Goal: Task Accomplishment & Management: Understand process/instructions

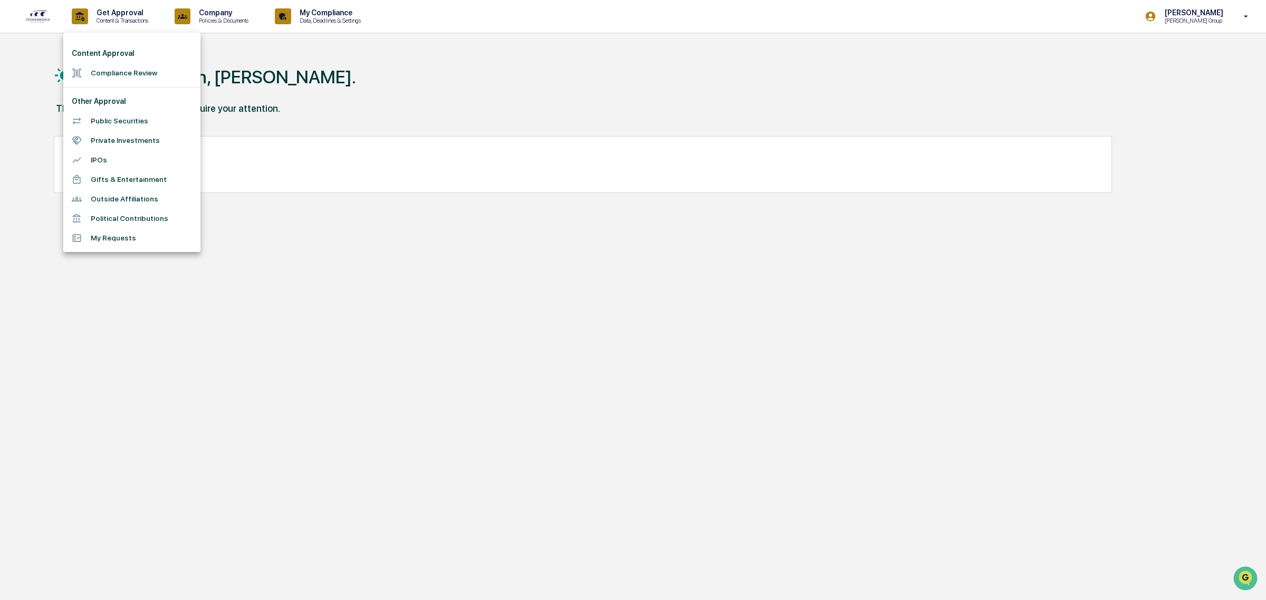
click at [1231, 11] on div at bounding box center [633, 300] width 1266 height 600
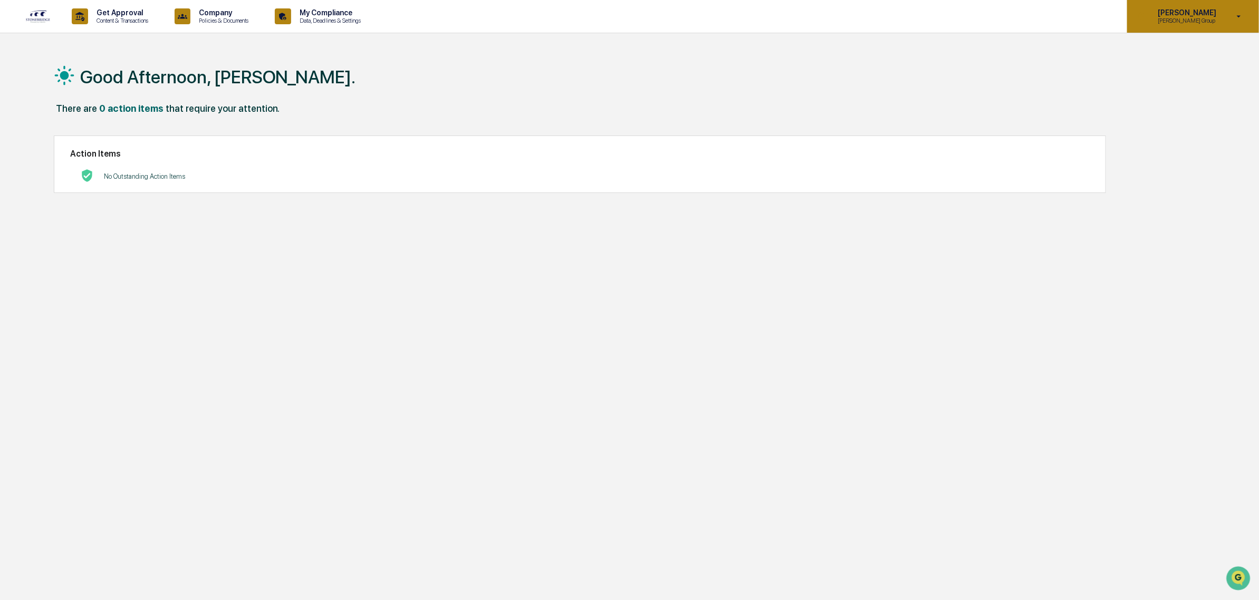
click at [1240, 19] on icon at bounding box center [1239, 17] width 18 height 10
click at [1188, 52] on li "Switch to Admin view..." at bounding box center [1183, 54] width 148 height 20
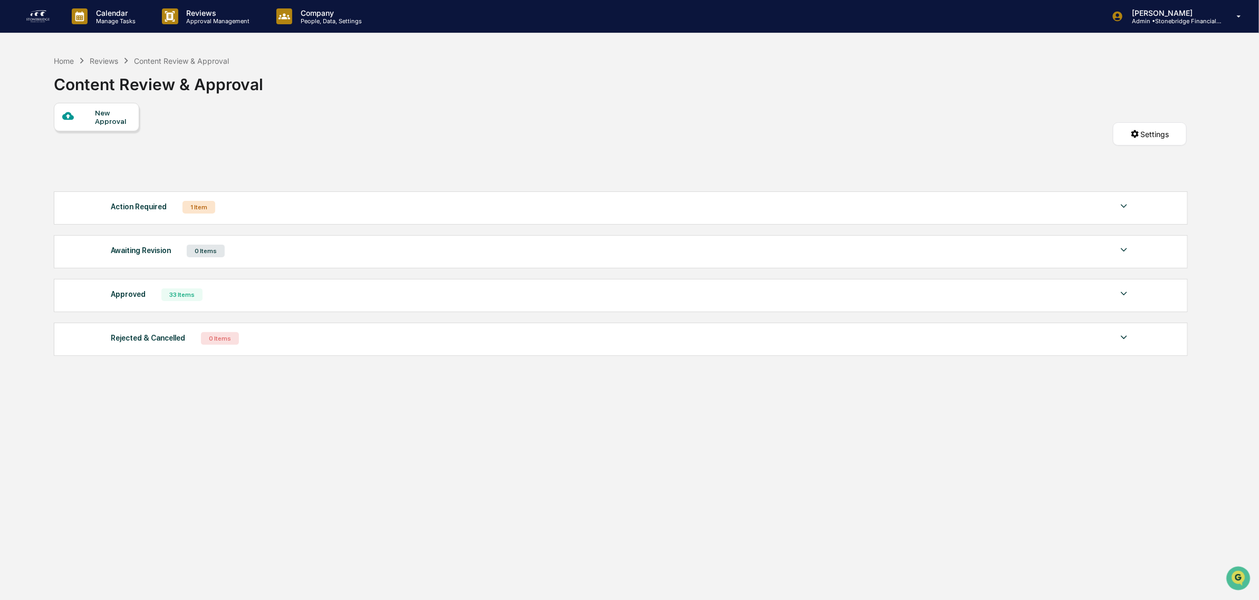
click at [1129, 209] on img at bounding box center [1123, 206] width 13 height 13
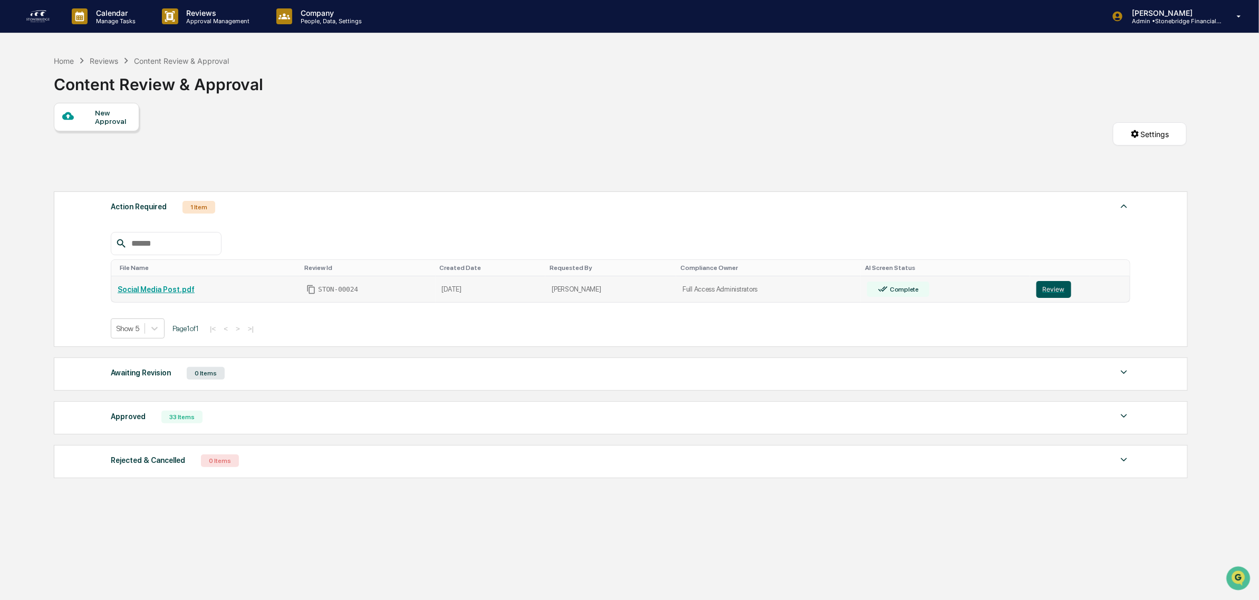
click at [1041, 291] on button "Review" at bounding box center [1053, 289] width 35 height 17
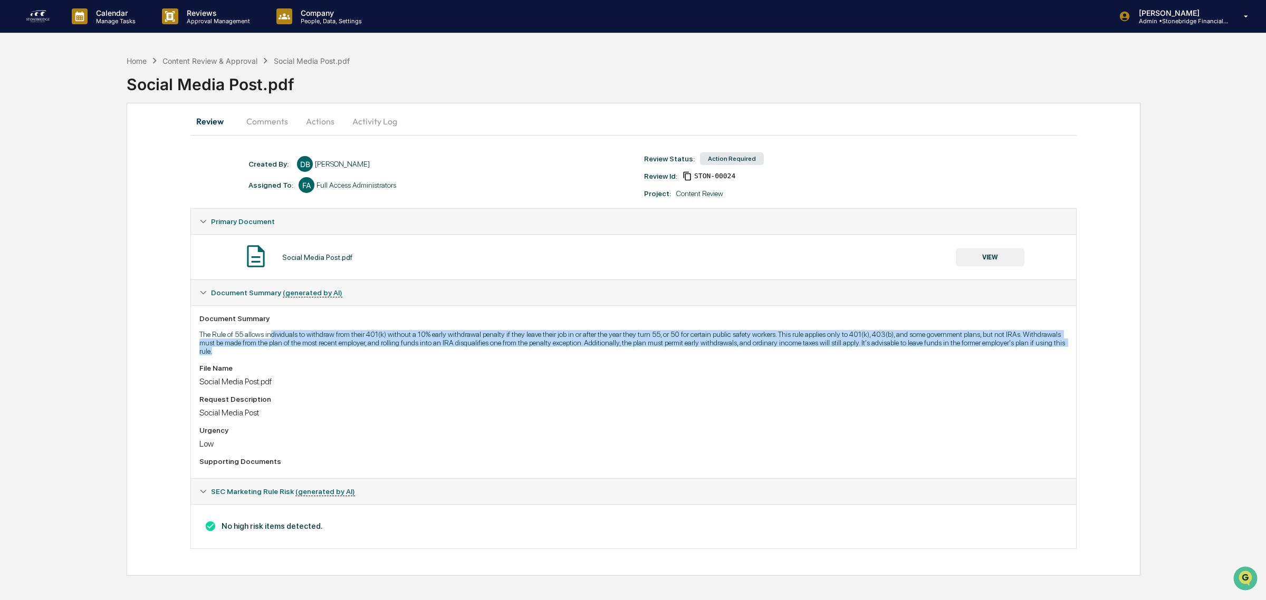
drag, startPoint x: 269, startPoint y: 339, endPoint x: 278, endPoint y: 351, distance: 15.5
click at [278, 351] on p "The Rule of 55 allows individuals to withdraw from their 401(k) without a 10% e…" at bounding box center [633, 342] width 868 height 25
drag, startPoint x: 283, startPoint y: 353, endPoint x: 283, endPoint y: 335, distance: 18.5
click at [283, 335] on p "The Rule of 55 allows individuals to withdraw from their 401(k) without a 10% e…" at bounding box center [633, 342] width 868 height 25
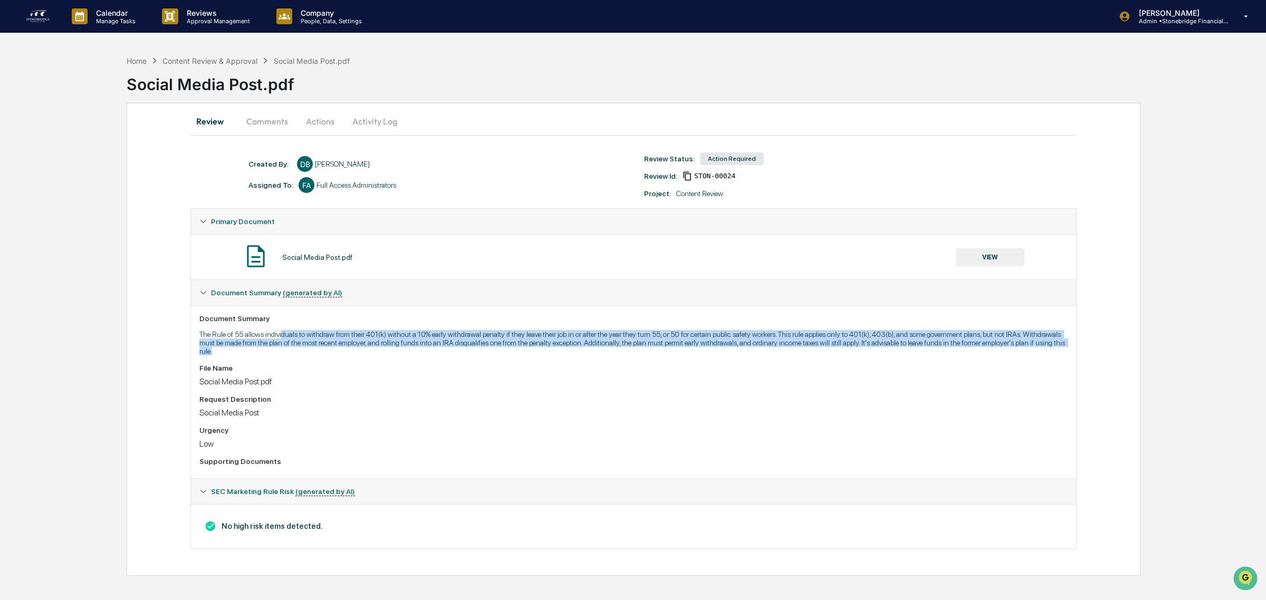
click at [283, 335] on p "The Rule of 55 allows individuals to withdraw from their 401(k) without a 10% e…" at bounding box center [633, 342] width 868 height 25
drag, startPoint x: 278, startPoint y: 333, endPoint x: 459, endPoint y: 362, distance: 183.2
click at [459, 362] on div "Document Summary The Rule of 55 allows individuals to withdraw from their 401(k…" at bounding box center [633, 391] width 885 height 173
drag, startPoint x: 459, startPoint y: 362, endPoint x: 461, endPoint y: 339, distance: 23.8
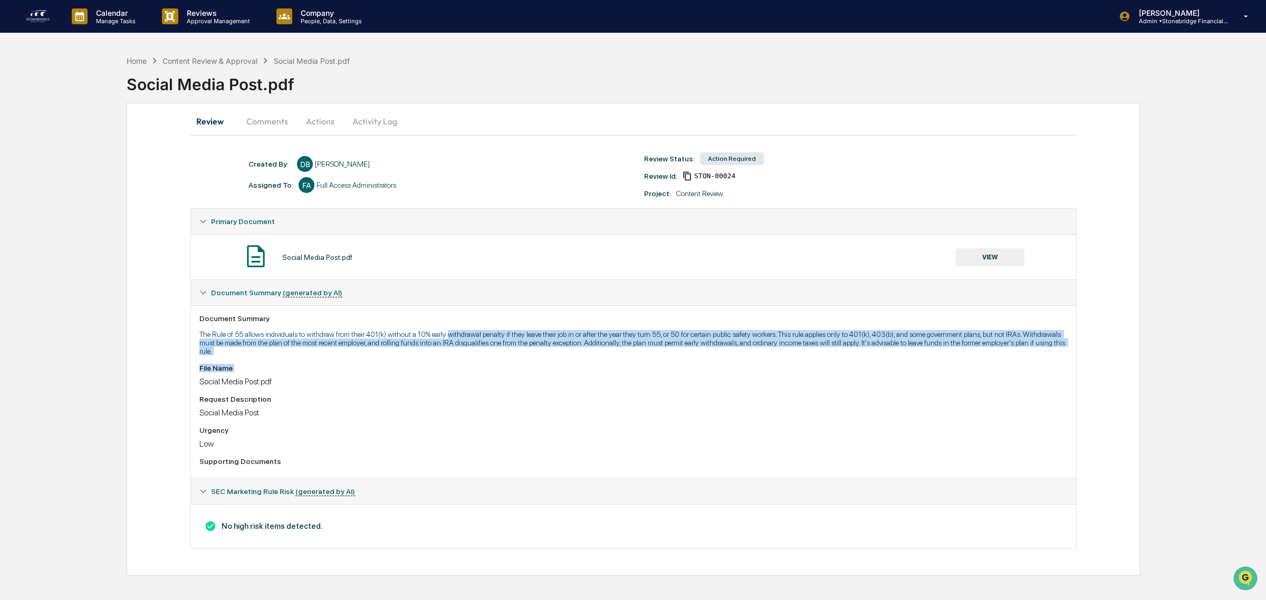
click at [461, 339] on div "Document Summary The Rule of 55 allows individuals to withdraw from their 401(k…" at bounding box center [633, 391] width 885 height 173
click at [461, 339] on p "The Rule of 55 allows individuals to withdraw from their 401(k) without a 10% e…" at bounding box center [633, 342] width 868 height 25
drag, startPoint x: 502, startPoint y: 325, endPoint x: 787, endPoint y: 363, distance: 287.3
click at [787, 363] on div "Document Summary The Rule of 55 allows individuals to withdraw from their 401(k…" at bounding box center [633, 391] width 885 height 173
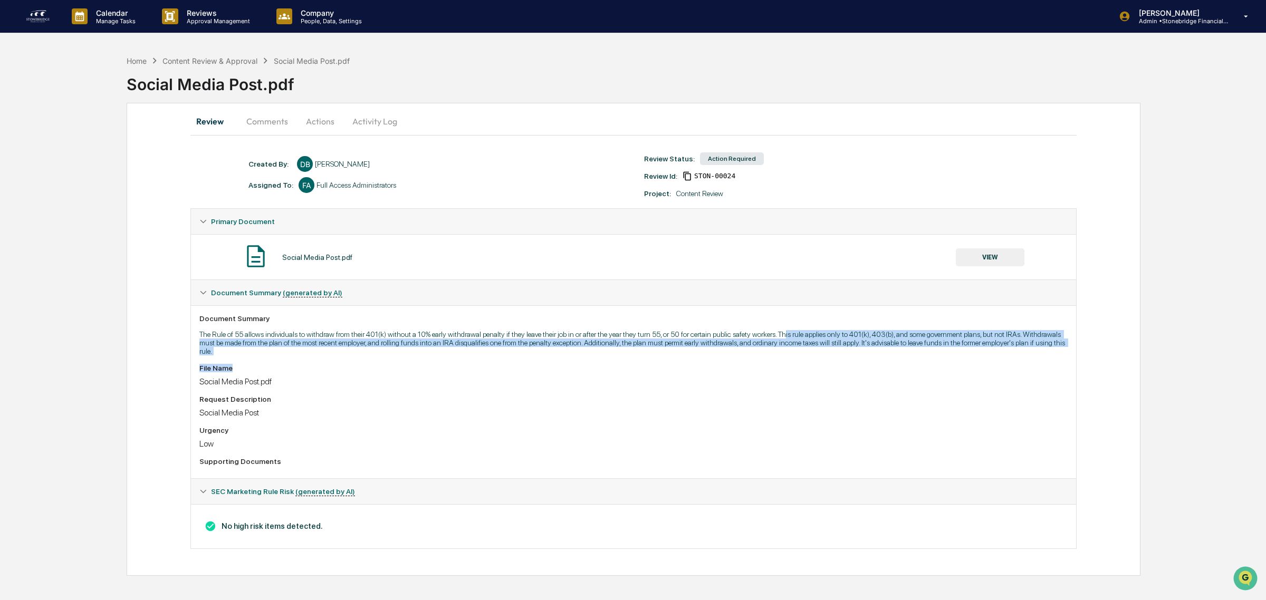
drag, startPoint x: 787, startPoint y: 360, endPoint x: 783, endPoint y: 336, distance: 24.0
click at [783, 336] on div "Document Summary The Rule of 55 allows individuals to withdraw from their 401(k…" at bounding box center [633, 391] width 885 height 173
click at [783, 336] on p "The Rule of 55 allows individuals to withdraw from their 401(k) without a 10% e…" at bounding box center [633, 342] width 868 height 25
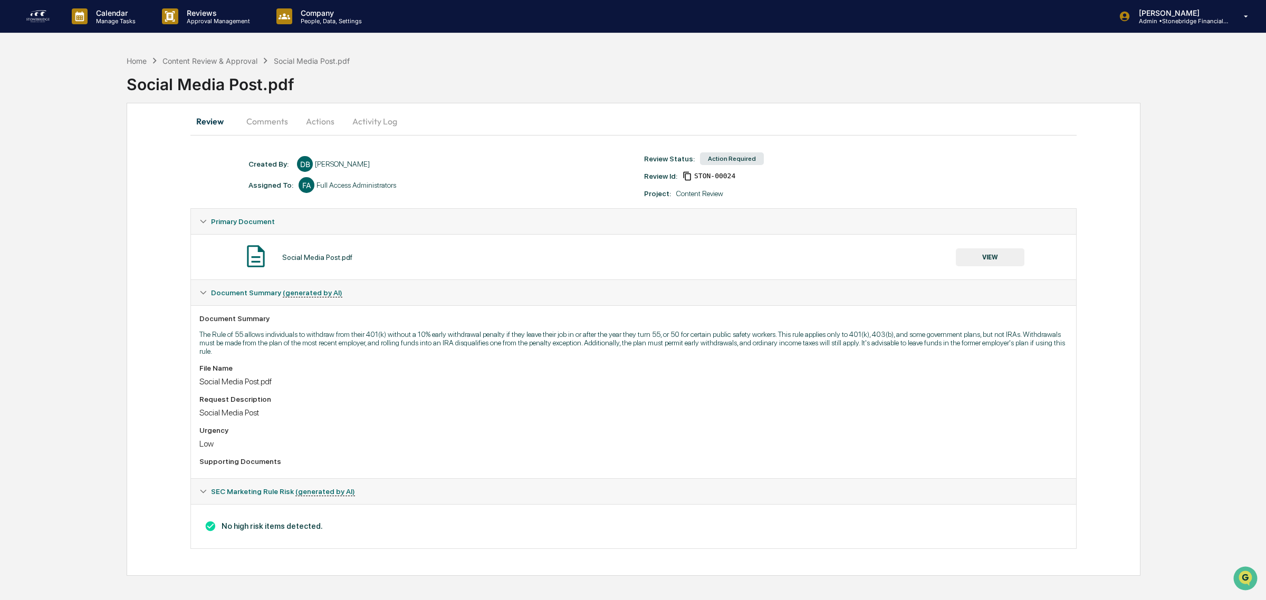
click at [995, 267] on div "Social Media Post.pdf VIEW" at bounding box center [633, 257] width 868 height 28
click at [992, 262] on button "VIEW" at bounding box center [989, 257] width 69 height 18
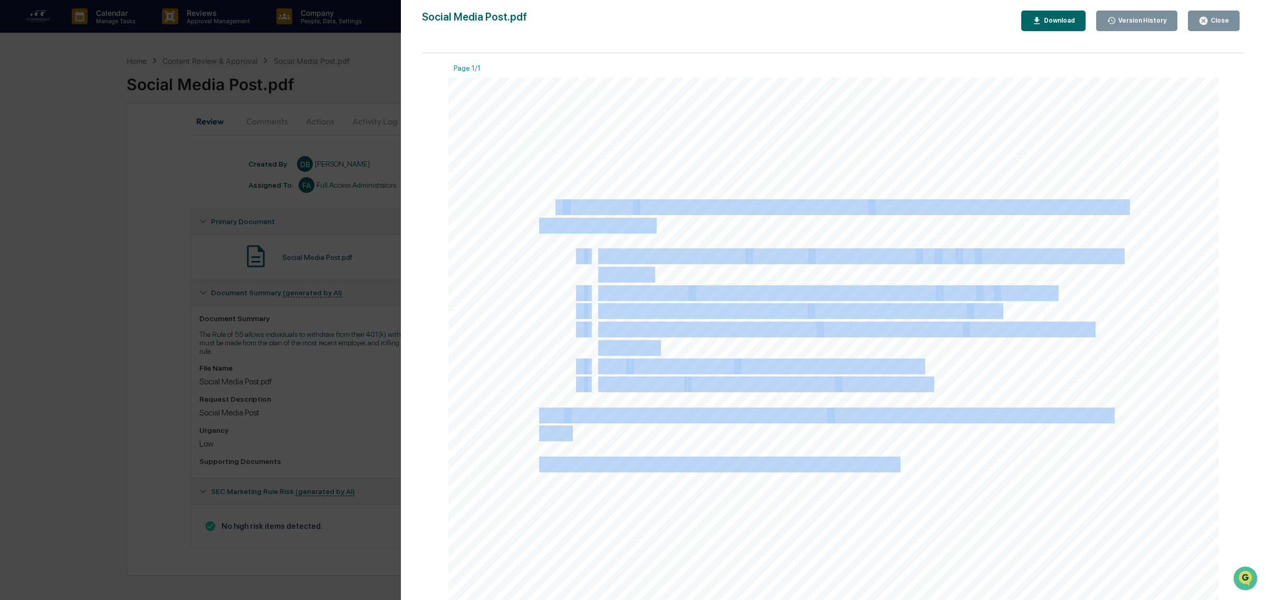
drag, startPoint x: 532, startPoint y: 201, endPoint x: 556, endPoint y: 203, distance: 24.8
click at [551, 202] on div "Thinking of accessing your 401(k) early? The Rule of 55 may let you withdraw wi…" at bounding box center [833, 576] width 770 height 996
click at [586, 207] on span "Rule of 55" at bounding box center [599, 207] width 66 height 14
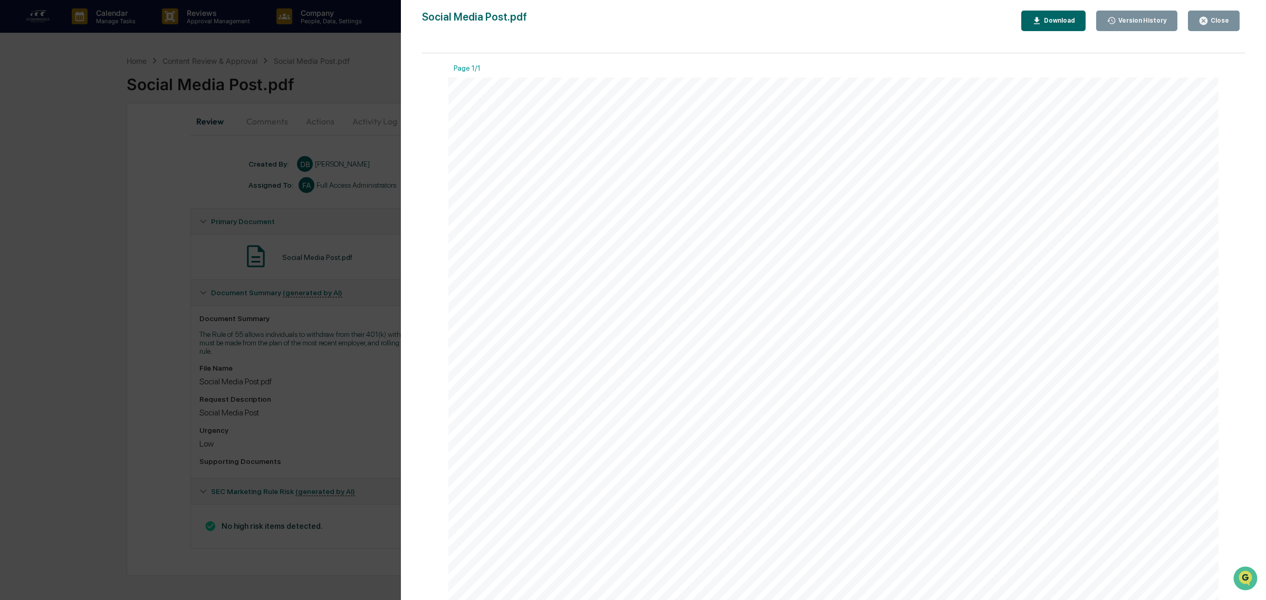
drag, startPoint x: 537, startPoint y: 202, endPoint x: 571, endPoint y: 202, distance: 33.7
click at [567, 202] on div "Thinking of accessing your 401(k) early? The Rule of 55 may let you withdraw wi…" at bounding box center [833, 576] width 770 height 996
drag, startPoint x: 562, startPoint y: 204, endPoint x: 688, endPoint y: 176, distance: 129.7
click at [448, 78] on span "Thinking of accessing your 401(k) early? The Rule of 55 may let you withdraw wi…" at bounding box center [448, 78] width 0 height 0
copy span "Rule of 55"
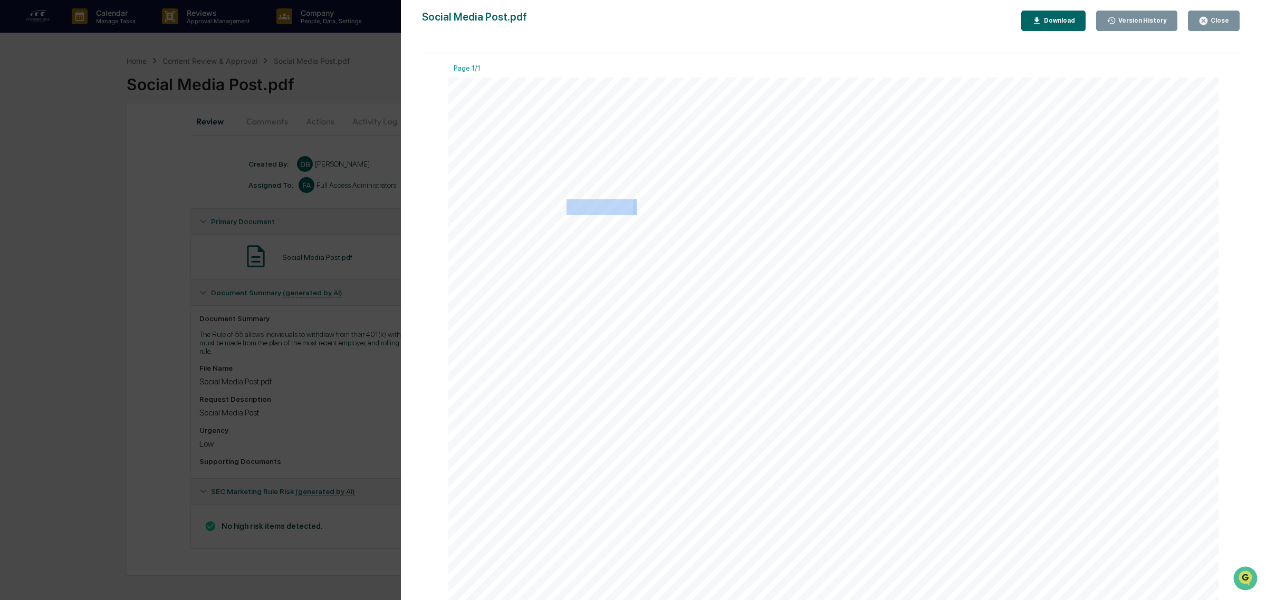
click at [1230, 14] on button "Close" at bounding box center [1214, 21] width 52 height 21
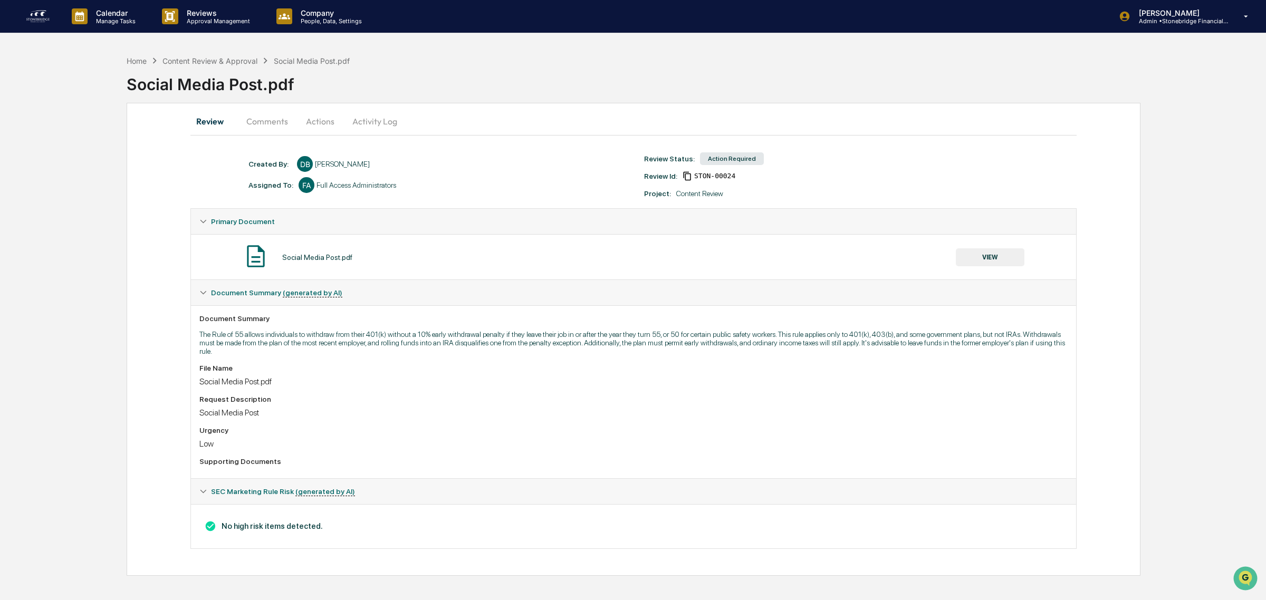
click at [275, 121] on button "Comments" at bounding box center [267, 121] width 59 height 25
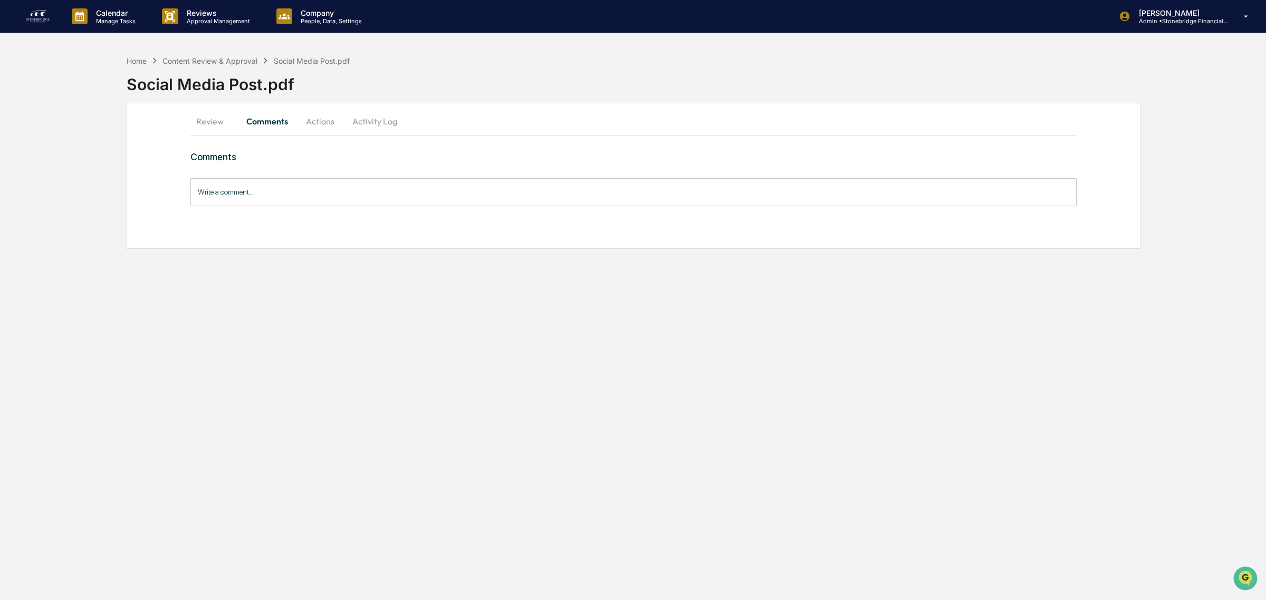
click at [315, 125] on button "Actions" at bounding box center [319, 121] width 47 height 25
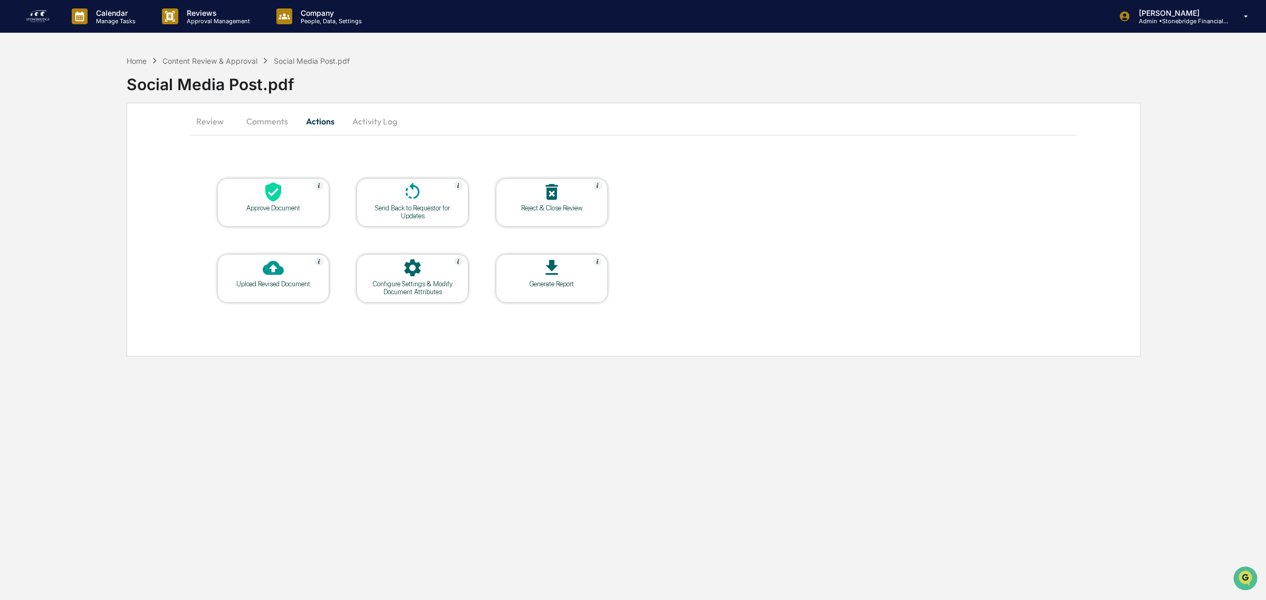
click at [295, 201] on div at bounding box center [272, 192] width 105 height 23
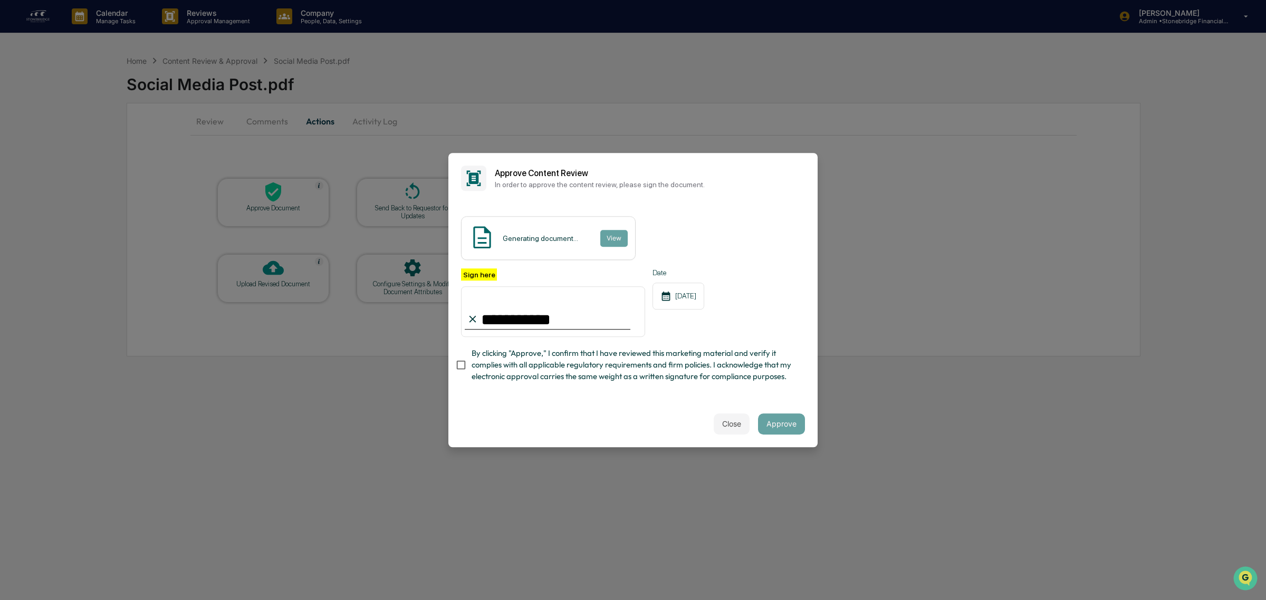
type input "**********"
click at [657, 348] on span "By clicking "Approve," I confirm that I have reviewed this marketing material a…" at bounding box center [633, 365] width 325 height 35
click at [612, 230] on button "View" at bounding box center [613, 238] width 27 height 17
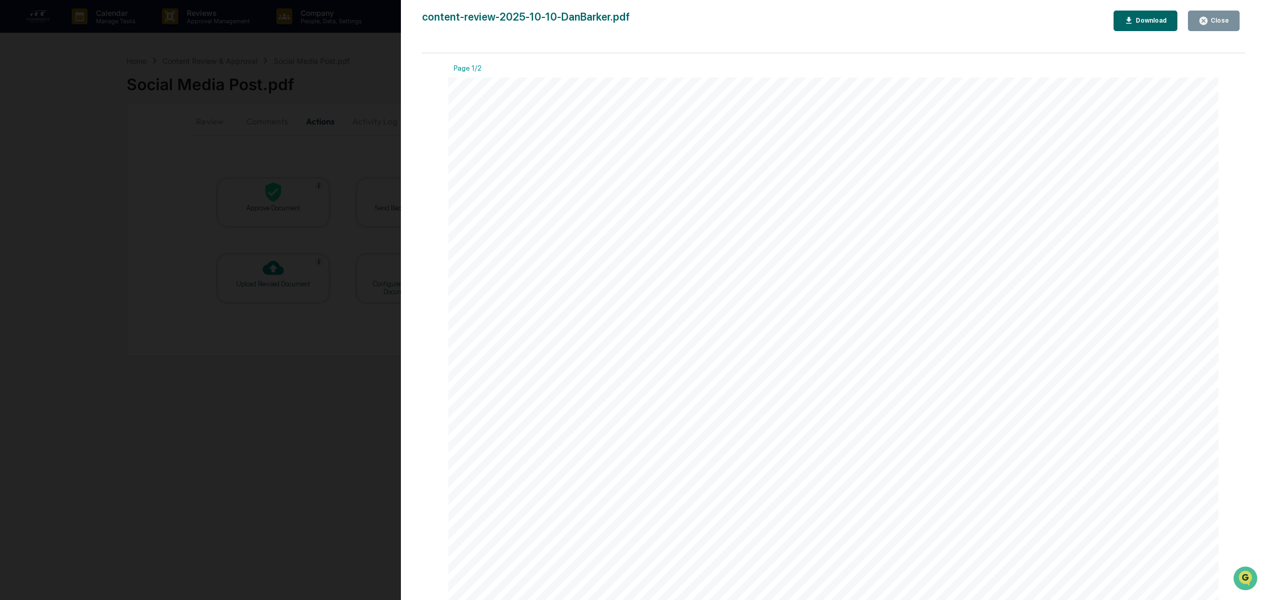
click at [1211, 22] on div "Close" at bounding box center [1218, 20] width 21 height 7
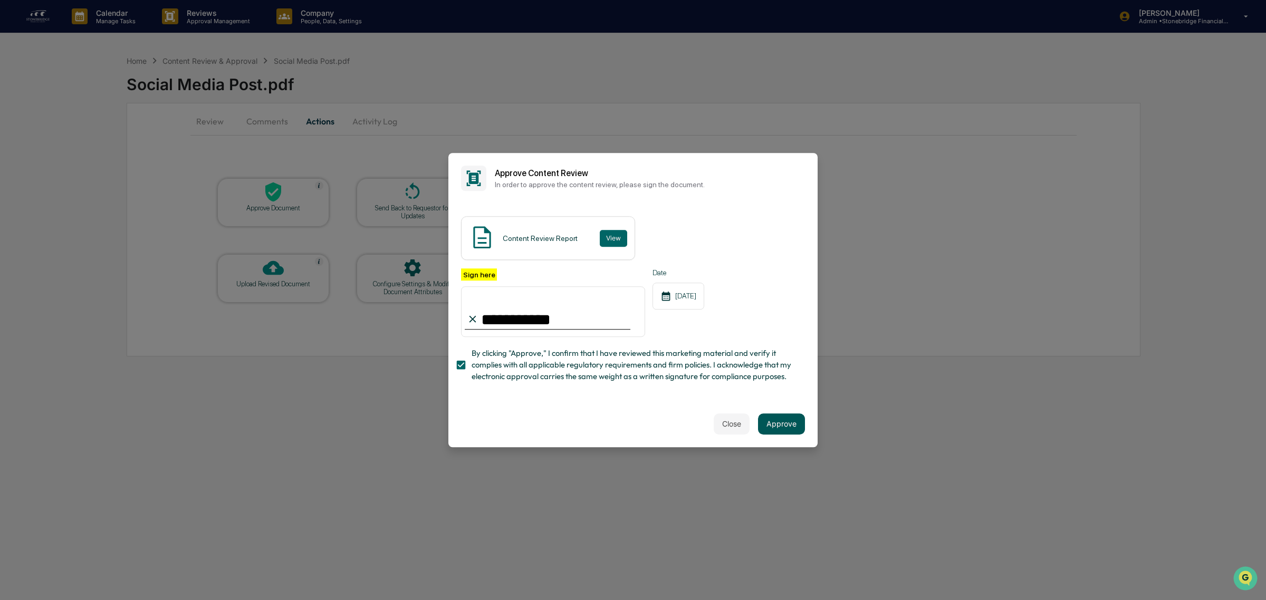
click at [763, 423] on button "Approve" at bounding box center [781, 423] width 47 height 21
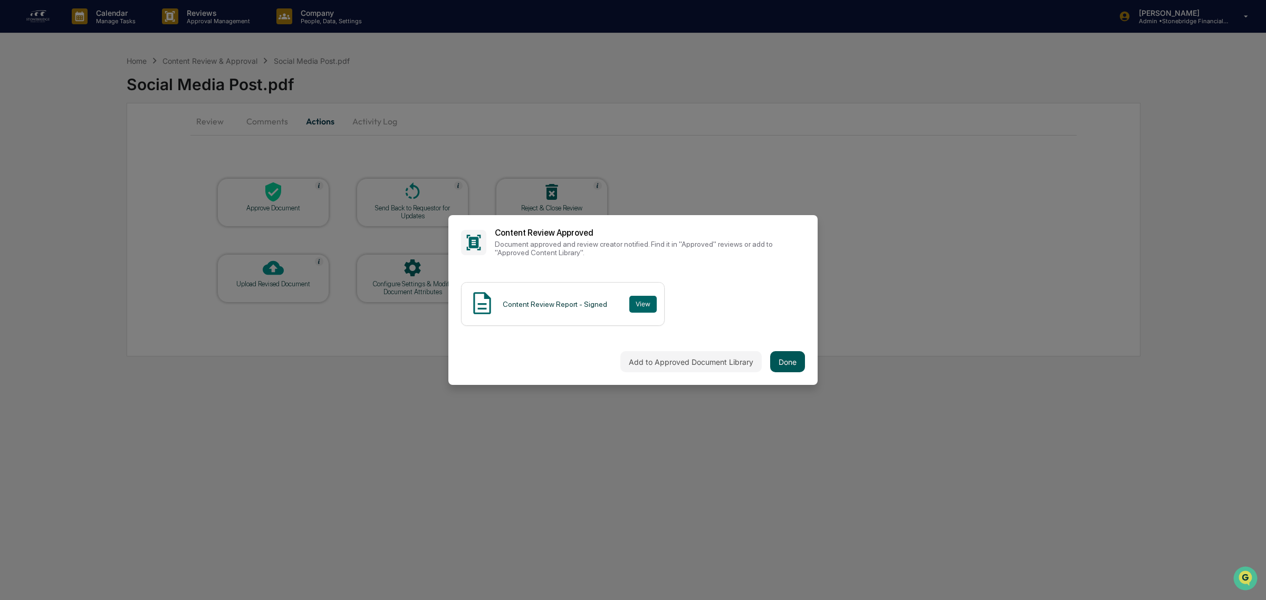
click at [786, 362] on button "Done" at bounding box center [787, 361] width 35 height 21
